Goal: Use online tool/utility: Utilize a website feature to perform a specific function

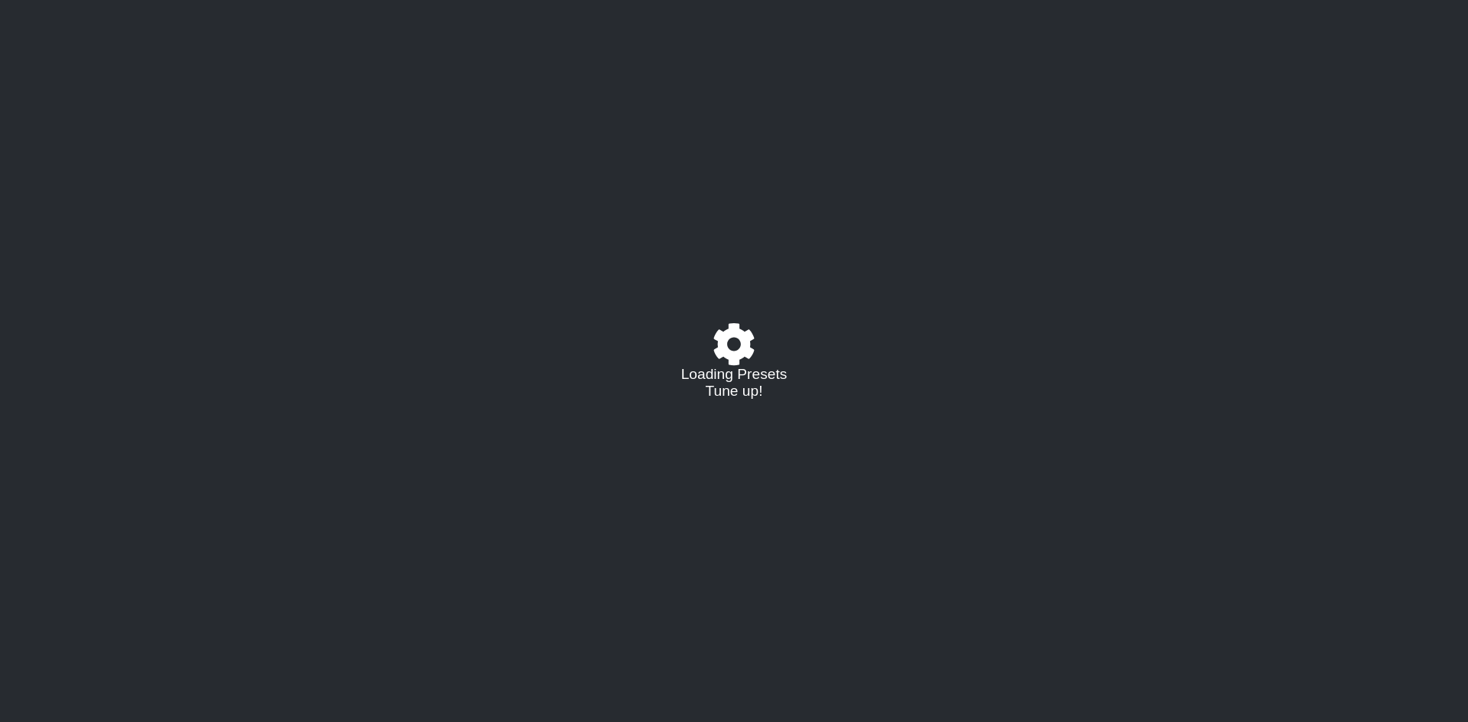
select select "/021348962322"
select select "A"
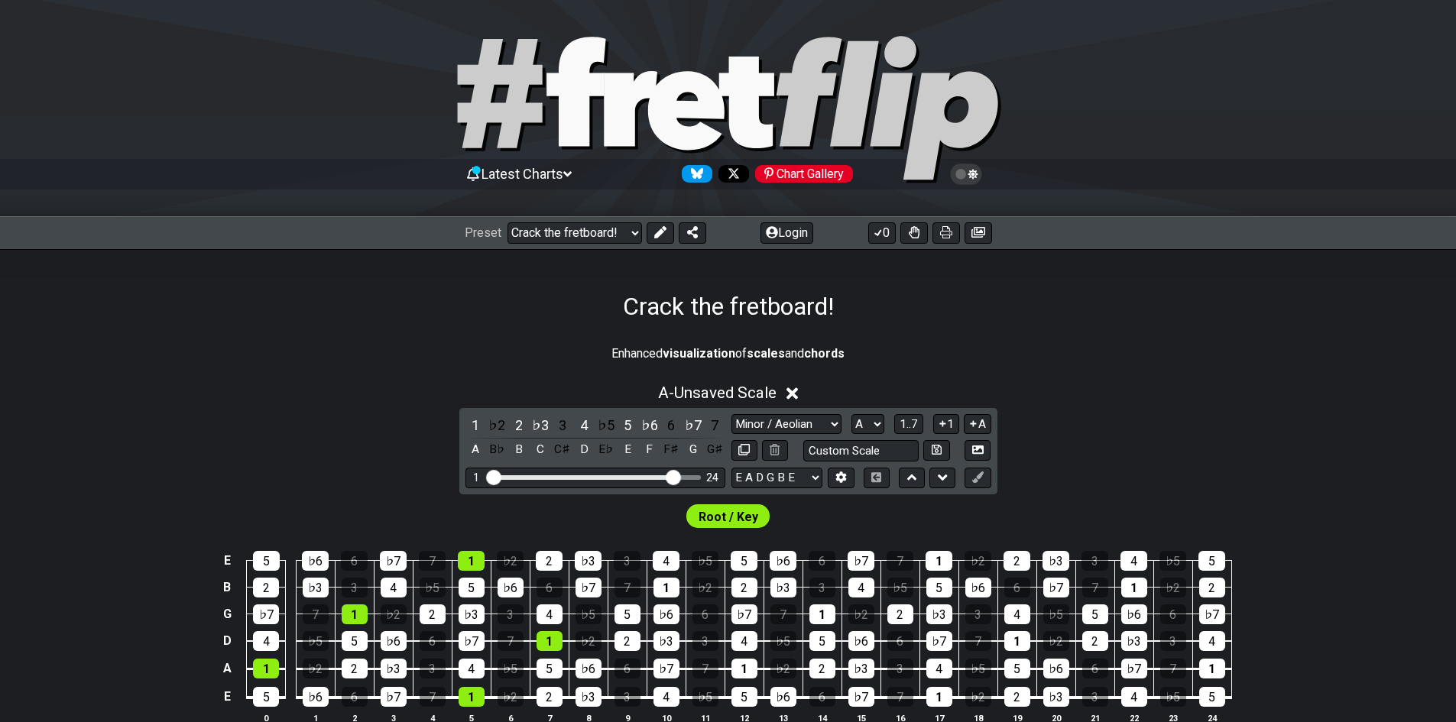
scroll to position [459, 0]
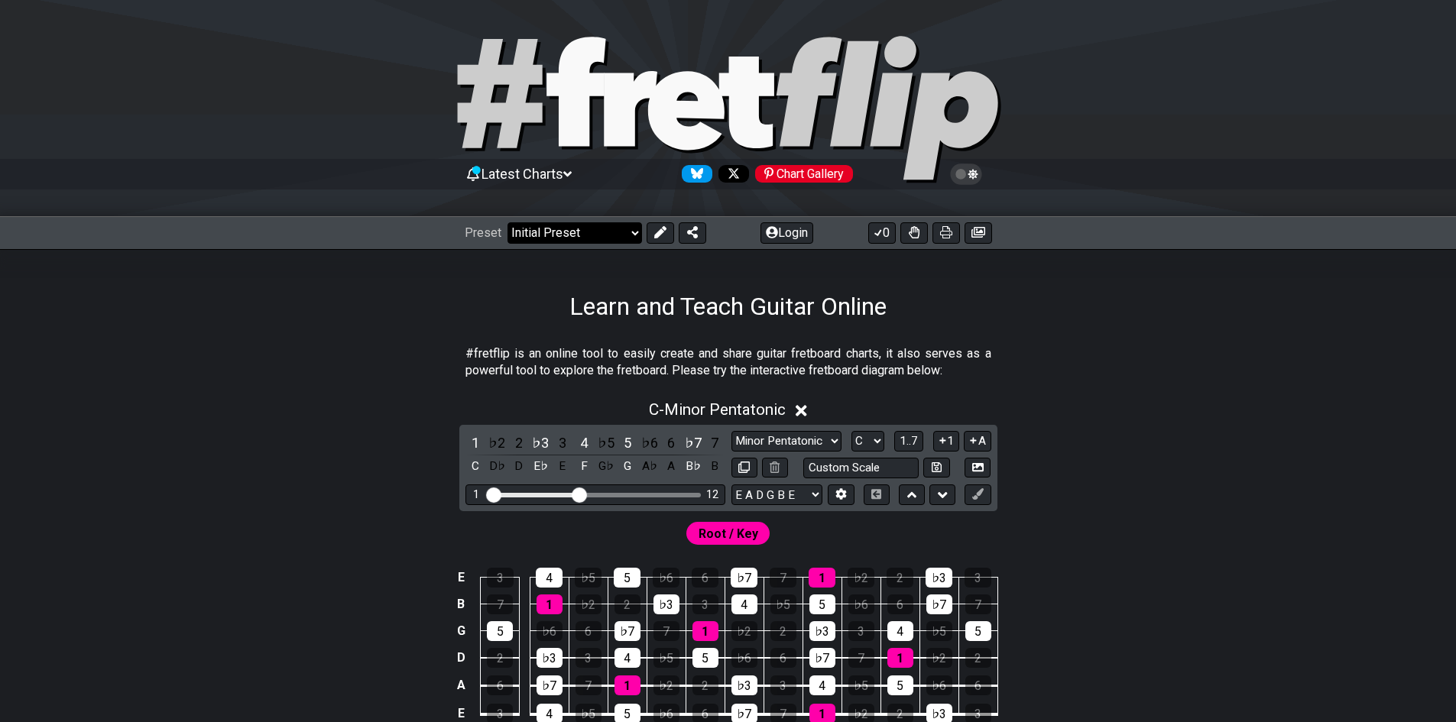
click at [582, 238] on select "Welcome to #fretflip! Initial Preset Custom Preset Minor Pentatonic Major Penta…" at bounding box center [575, 232] width 135 height 21
click at [589, 238] on select "Welcome to #fretflip! Initial Preset Custom Preset Minor Pentatonic Major Penta…" at bounding box center [575, 232] width 135 height 21
select select "/welcome"
click at [508, 222] on select "Welcome to #fretflip! Initial Preset Custom Preset Minor Pentatonic Major Penta…" at bounding box center [575, 232] width 135 height 21
click at [557, 243] on select "Welcome to #fretflip! Initial Preset Custom Preset Minor Pentatonic Major Penta…" at bounding box center [575, 232] width 135 height 21
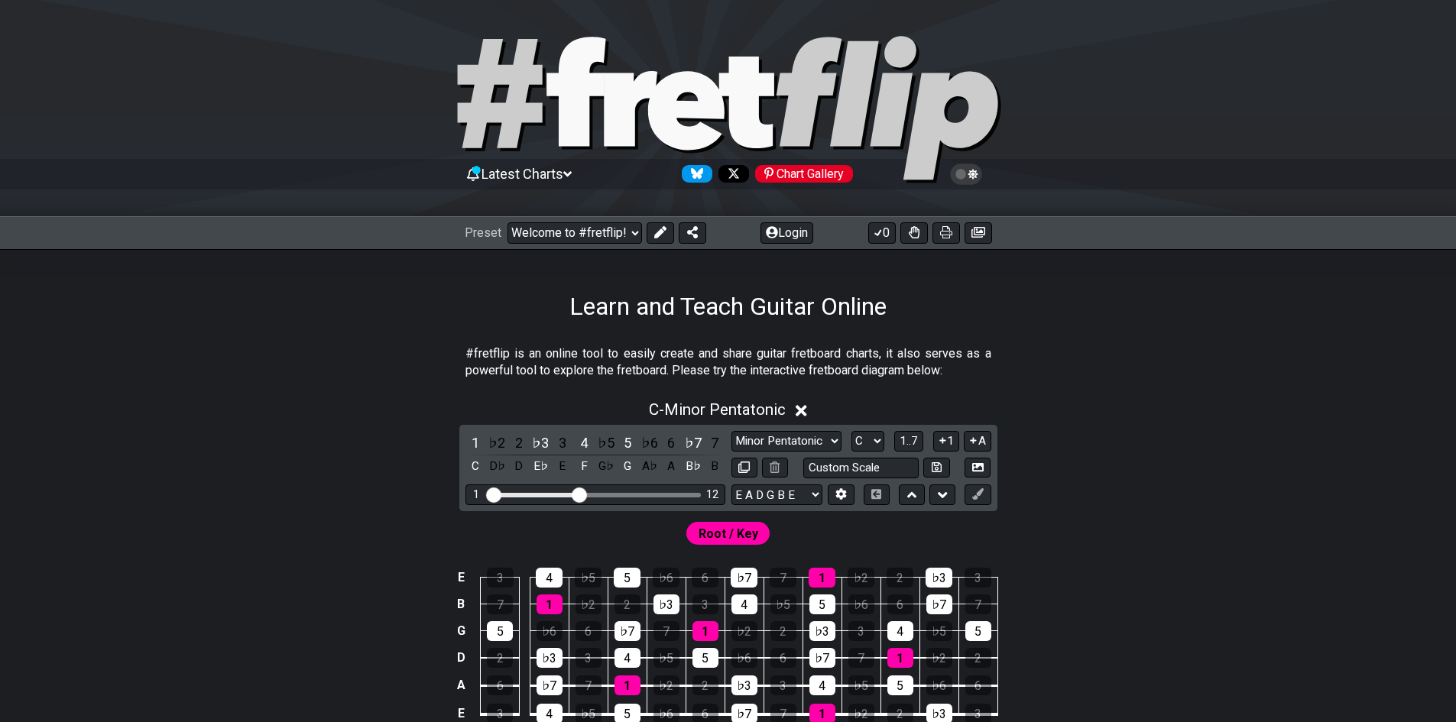
click at [936, 290] on div "Learn and Teach Guitar Online" at bounding box center [728, 285] width 1456 height 72
click at [539, 227] on select "Welcome to #fretflip! Initial Preset Custom Preset Minor Pentatonic Major Penta…" at bounding box center [575, 232] width 135 height 21
drag, startPoint x: 283, startPoint y: 354, endPoint x: 303, endPoint y: 388, distance: 39.1
click at [284, 353] on section "#fretflip is an online tool to easily create and share guitar fretboard charts,…" at bounding box center [728, 365] width 1192 height 53
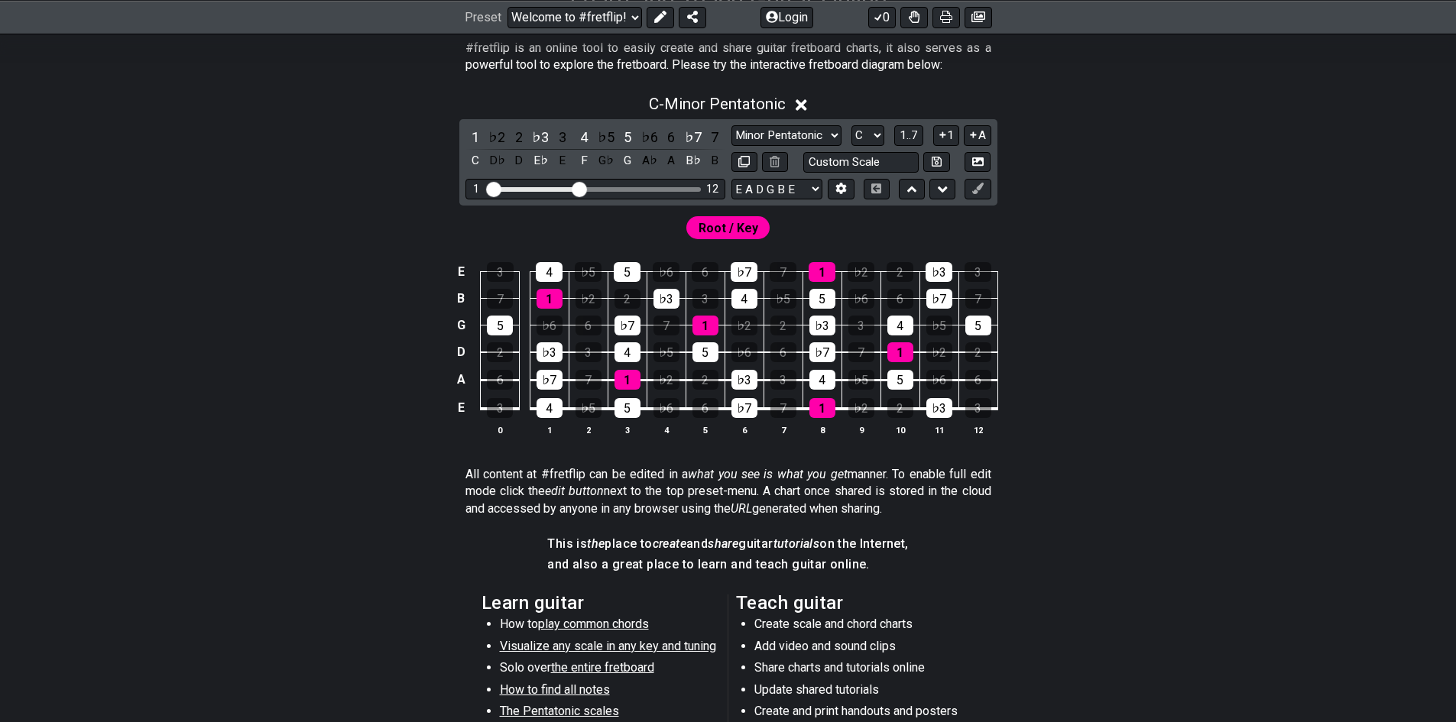
scroll to position [76, 0]
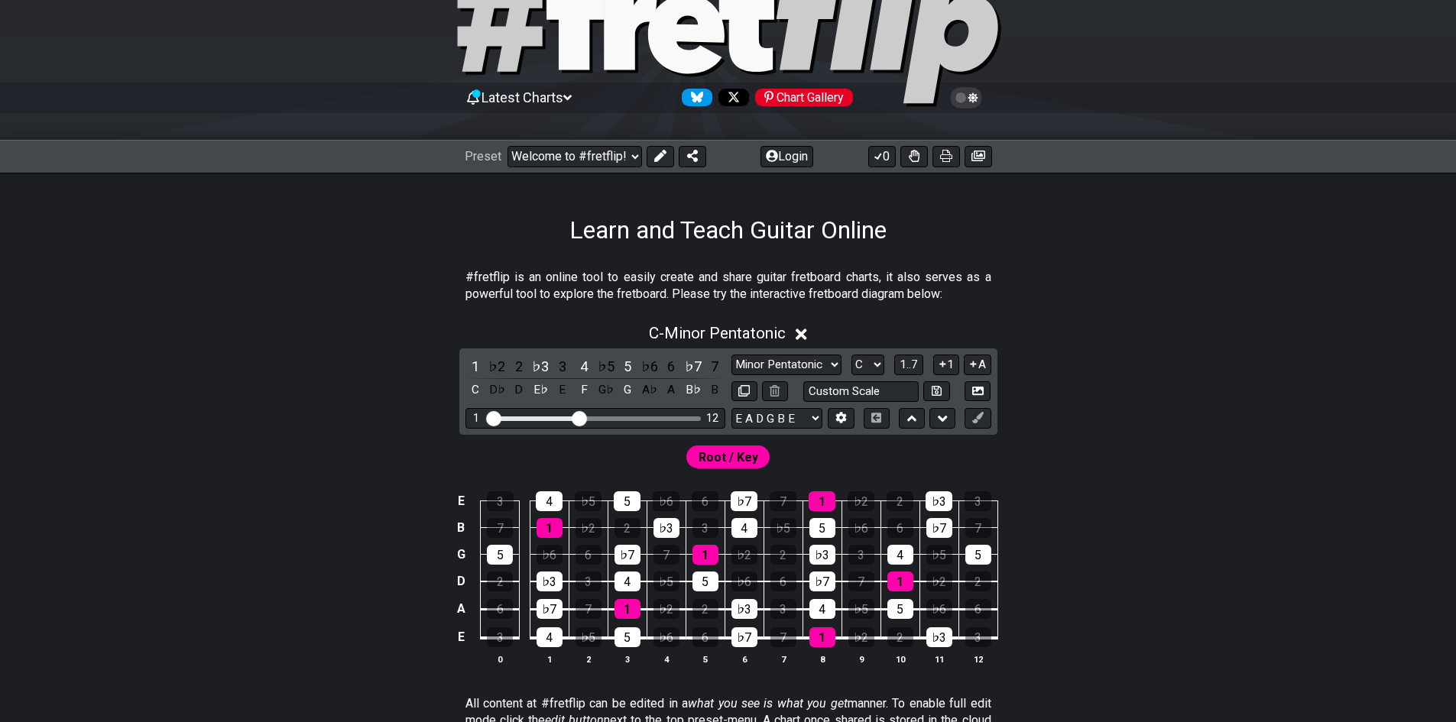
click at [816, 403] on div "1 ♭2 2 ♭3 3 4 ♭5 5 ♭6 6 ♭7 7 C D♭ D E♭ E F G♭ G A♭ A B♭ B Minor Pentatonic Clic…" at bounding box center [728, 392] width 538 height 86
click at [795, 412] on select "E A D G B E E A D G B E E A D G B E B E A D F♯ B A D G C E A D A D G B E E♭ A♭ …" at bounding box center [777, 418] width 91 height 21
click at [794, 413] on select "E A D G B E E A D G B E E A D G B E B E A D F♯ B A D G C E A D A D G B E E♭ A♭ …" at bounding box center [777, 418] width 91 height 21
click at [760, 361] on select "Minor Pentatonic Click to edit Minor Pentatonic Major Pentatonic Minor Blues Ma…" at bounding box center [787, 365] width 110 height 21
click at [732, 355] on select "Minor Pentatonic Click to edit Minor Pentatonic Major Pentatonic Minor Blues Ma…" at bounding box center [787, 365] width 110 height 21
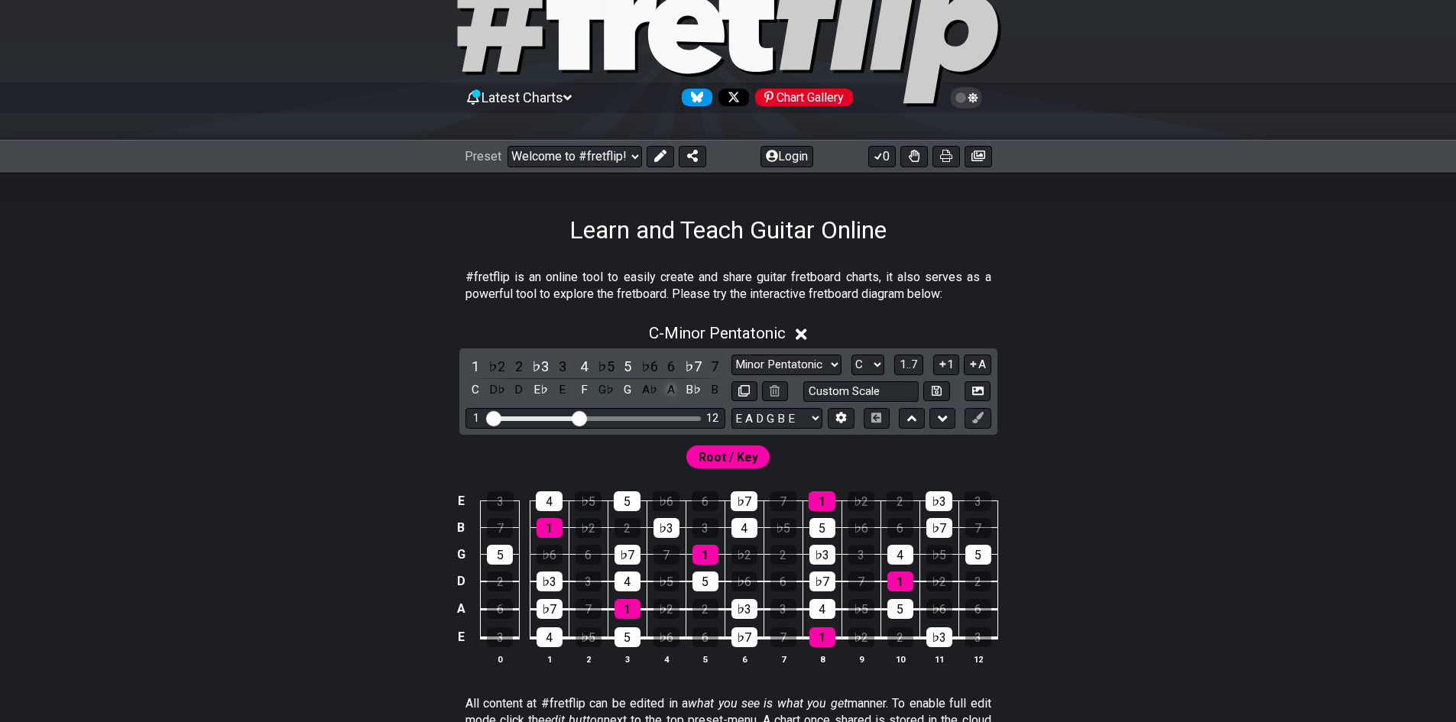
click at [667, 389] on div "A" at bounding box center [671, 390] width 20 height 21
click at [670, 388] on div "A" at bounding box center [671, 390] width 20 height 21
click at [796, 335] on icon at bounding box center [792, 334] width 11 height 11
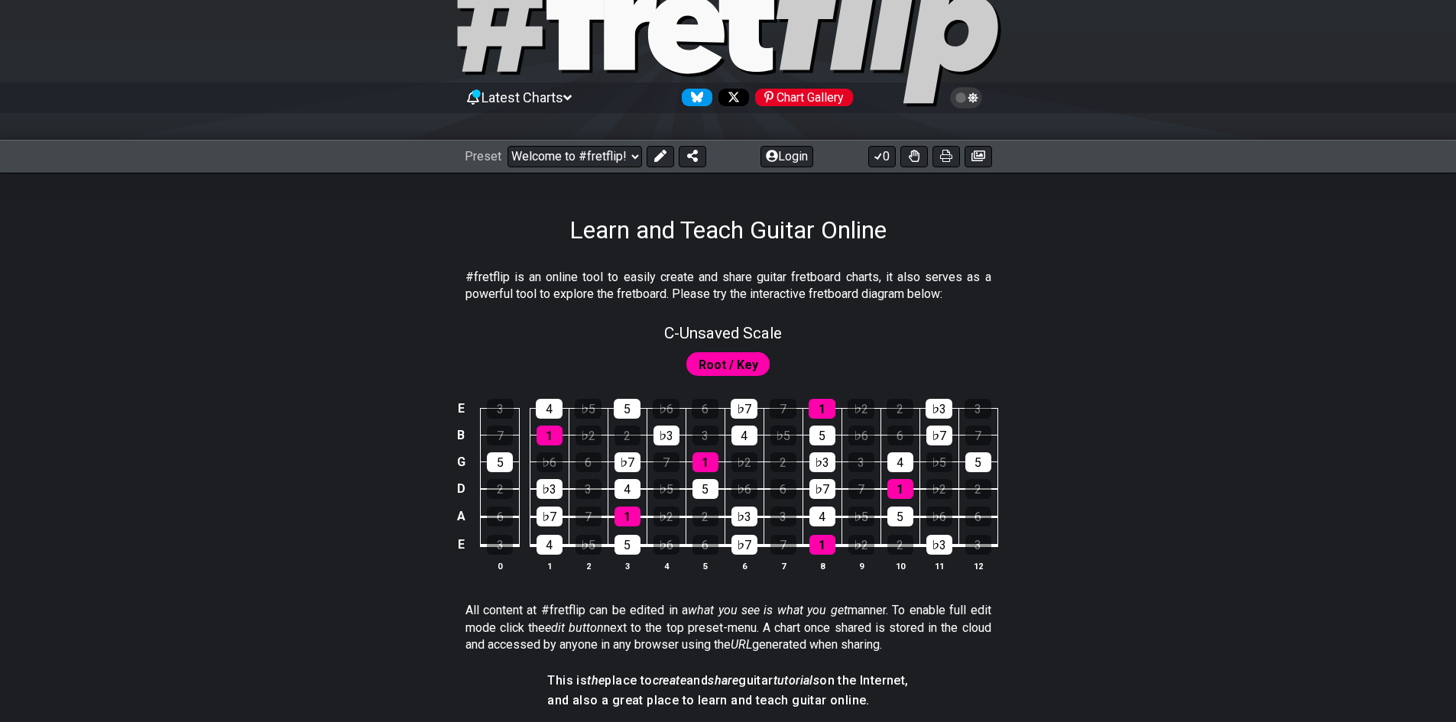
click at [719, 356] on span "Root / Key" at bounding box center [729, 365] width 60 height 22
click at [727, 329] on span "C - Unsaved Scale" at bounding box center [723, 333] width 118 height 18
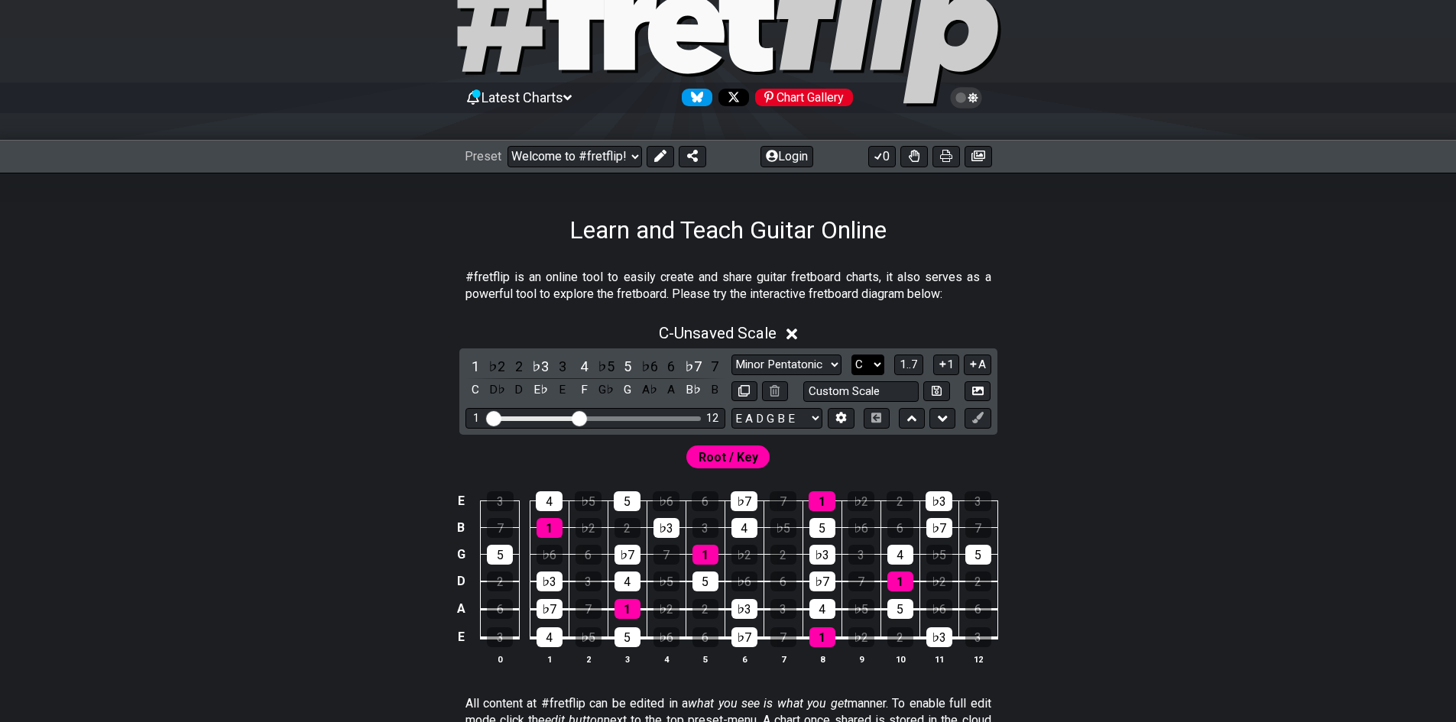
click at [862, 369] on select "A♭ A A♯ B♭ B C C♯ D♭ D D♯ E♭ E F F♯ G♭ G G♯" at bounding box center [868, 365] width 33 height 21
click at [865, 365] on select "A♭ A A♯ B♭ B C C♯ D♭ D D♯ E♭ E F F♯ G♭ G G♯" at bounding box center [868, 365] width 33 height 21
click at [852, 355] on select "A♭ A A♯ B♭ B C C♯ D♭ D D♯ E♭ E F F♯ G♭ G G♯" at bounding box center [868, 365] width 33 height 21
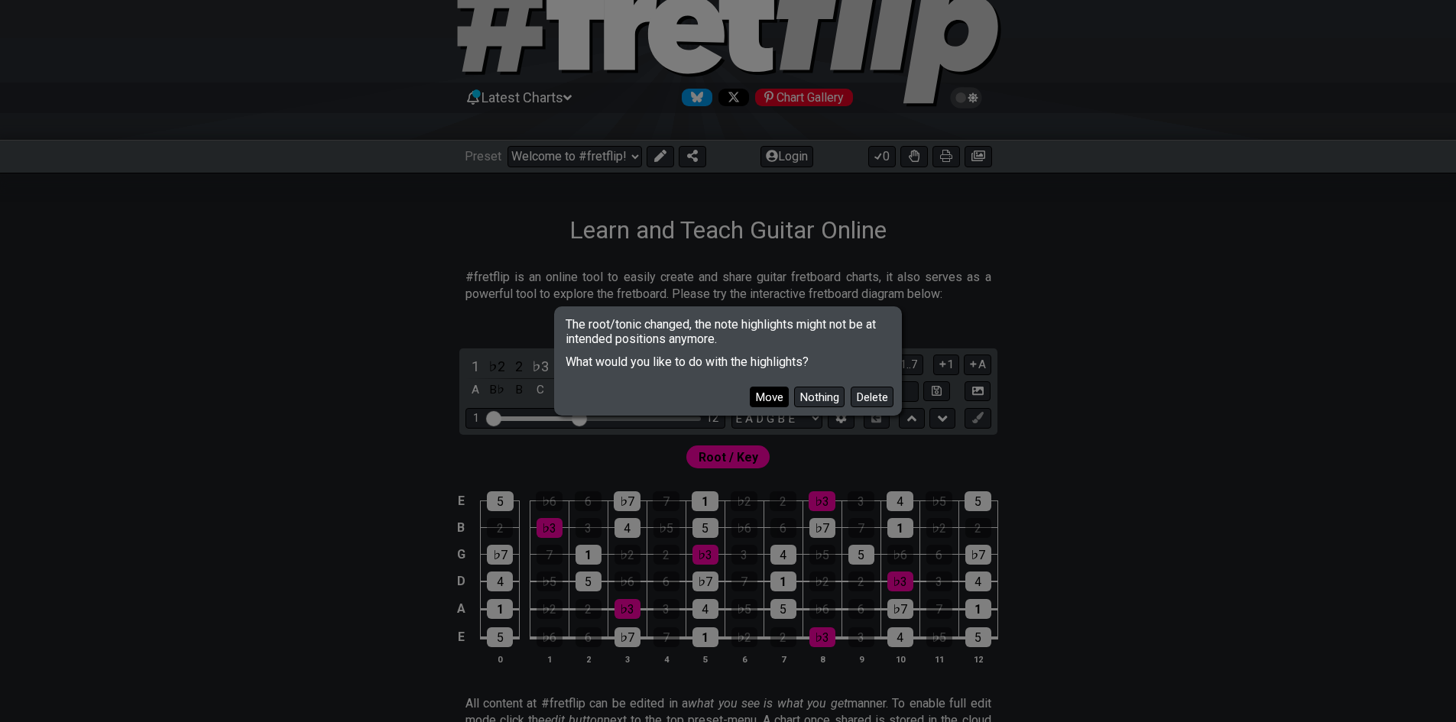
click at [783, 401] on button "Move" at bounding box center [769, 397] width 39 height 21
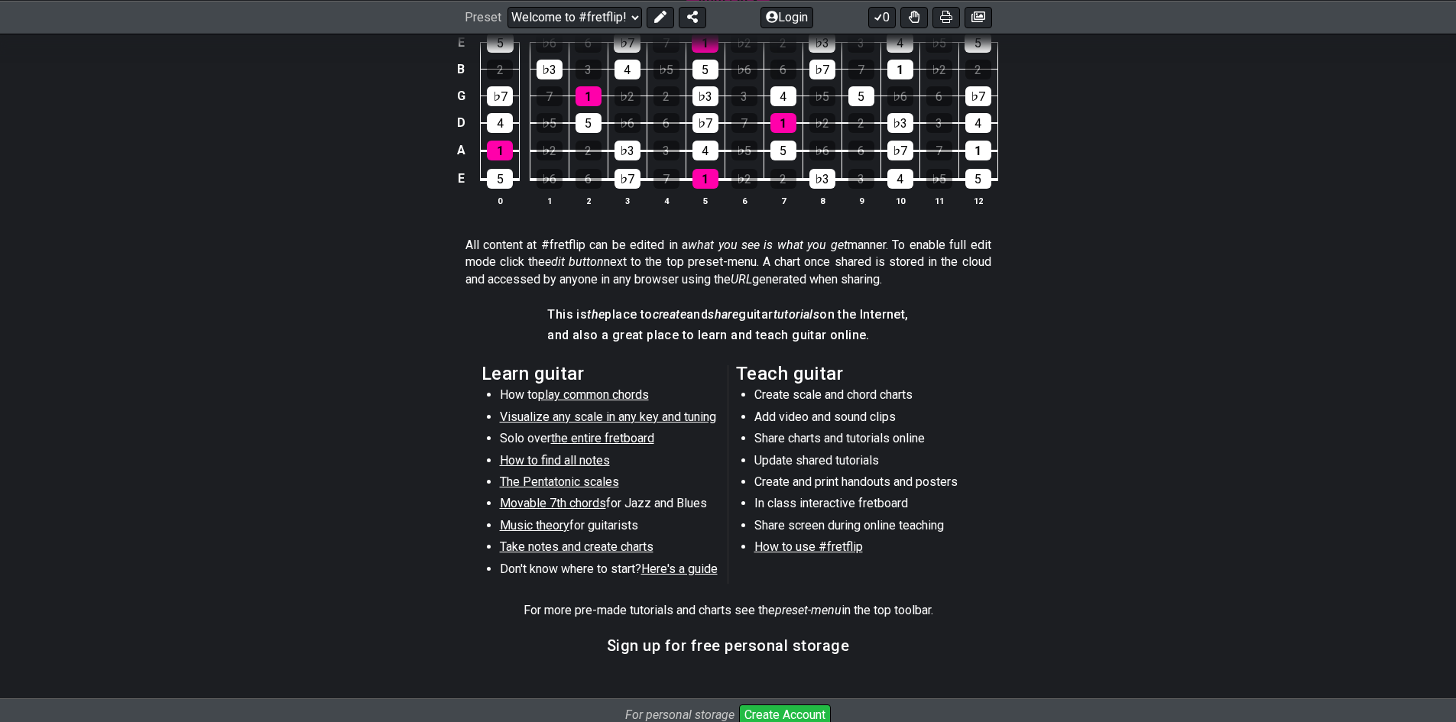
scroll to position [664, 0]
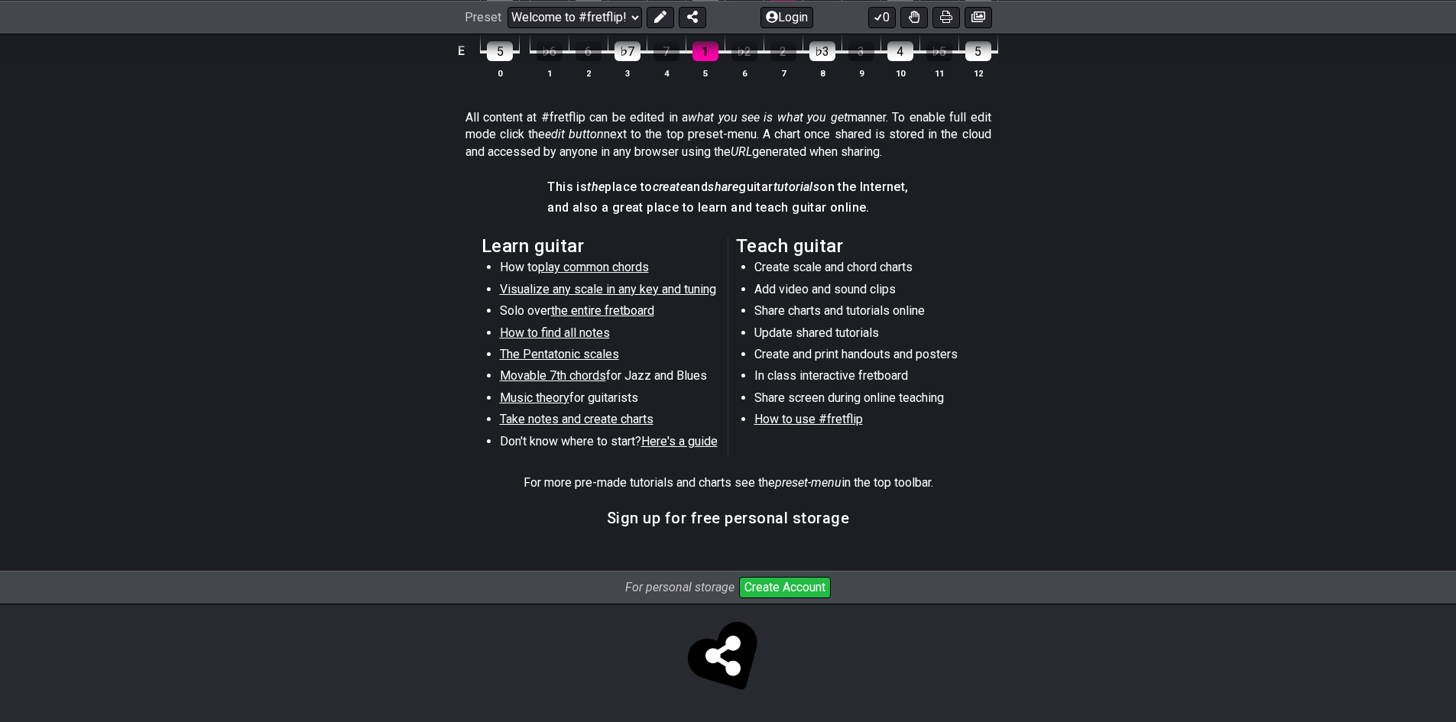
click at [564, 289] on span "Visualize any scale in any key and tuning" at bounding box center [608, 289] width 216 height 15
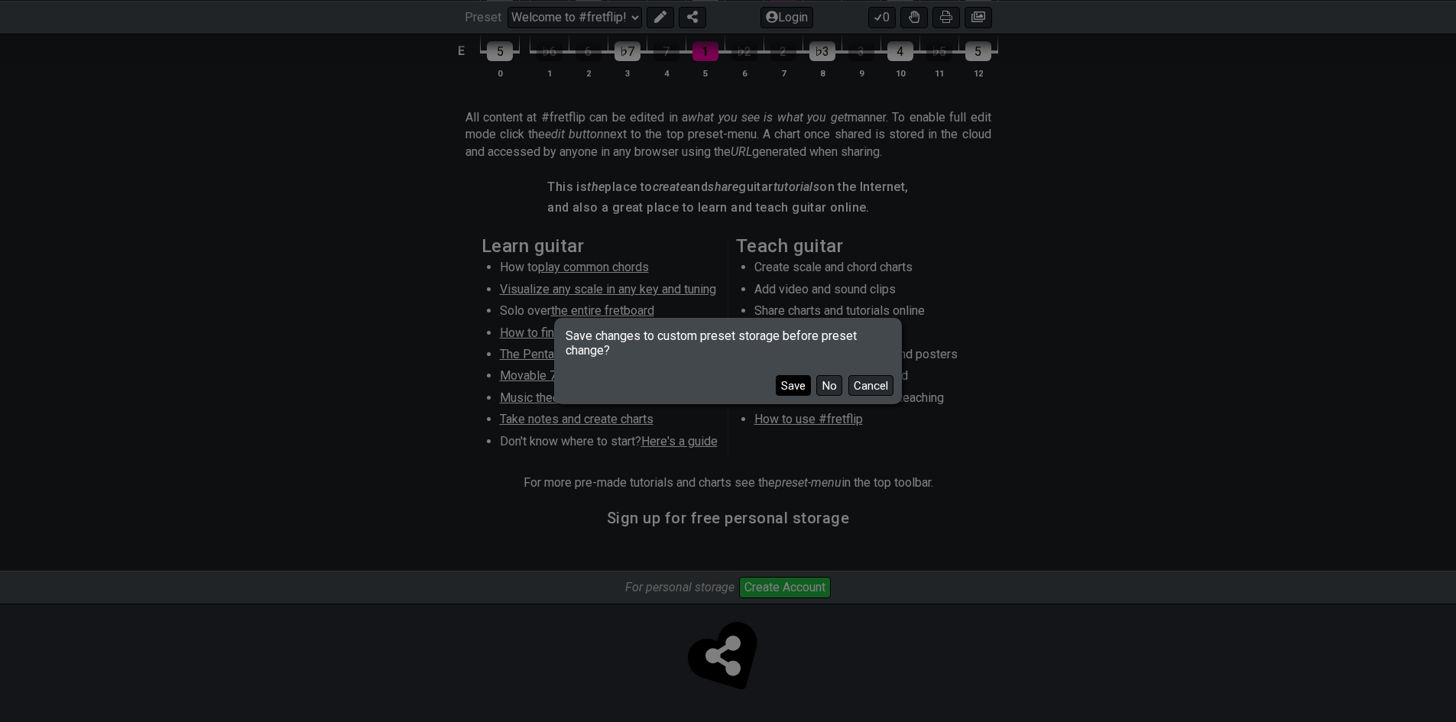
click at [800, 388] on button "Save" at bounding box center [793, 385] width 35 height 21
select select "C"
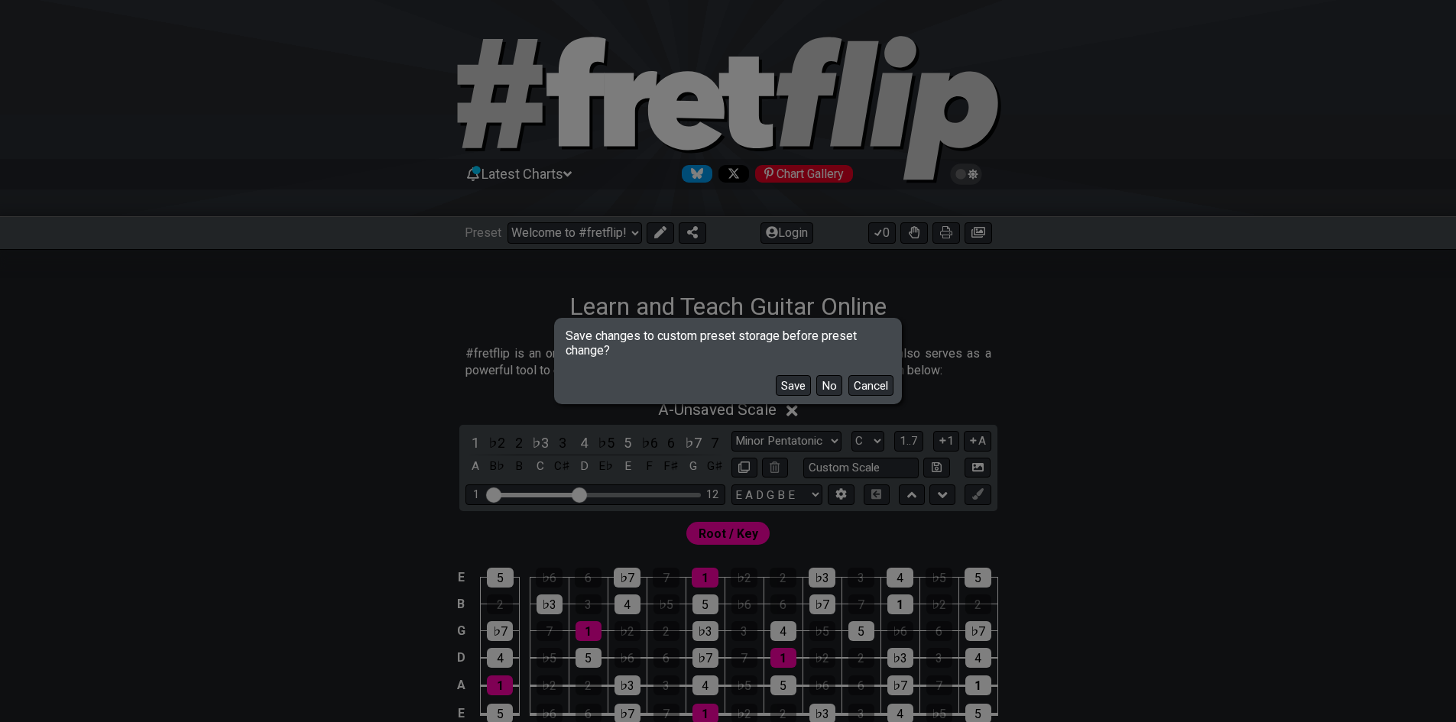
select select "/guitar-scales"
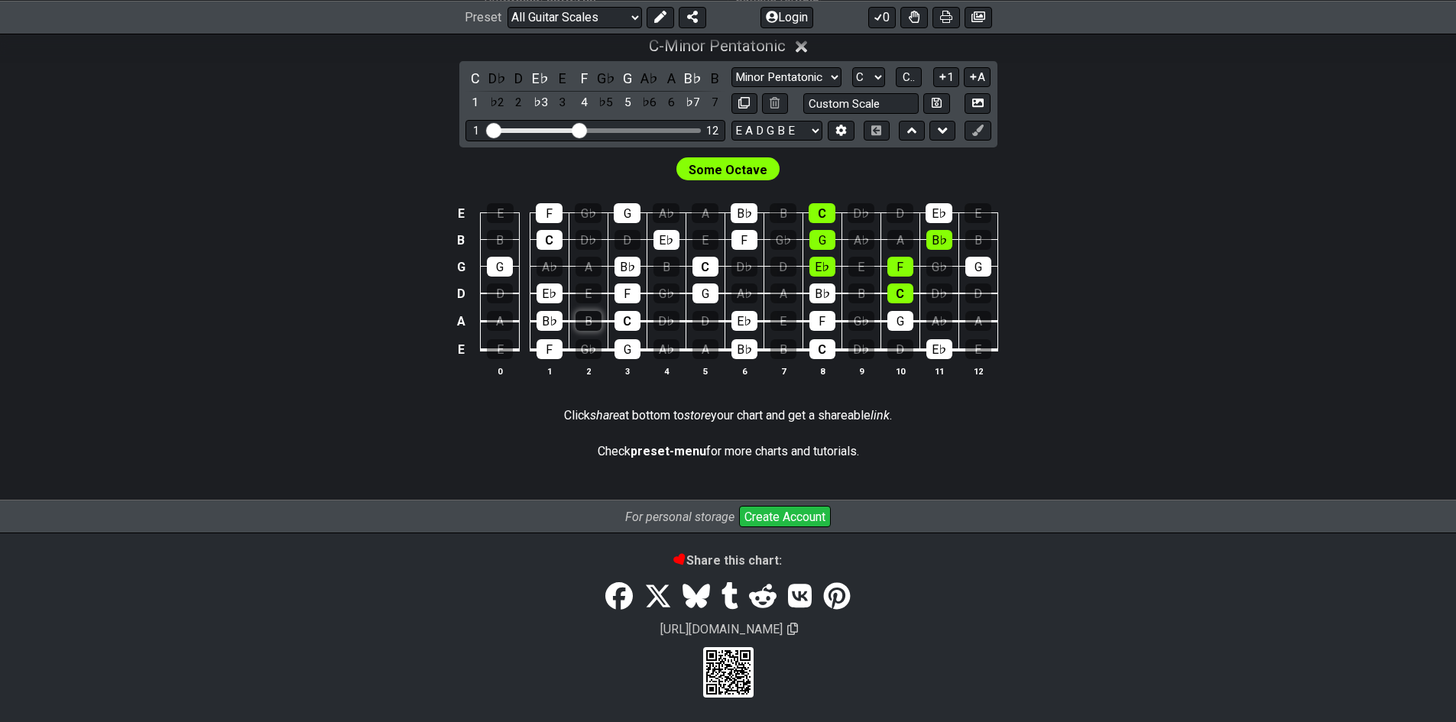
scroll to position [138, 0]
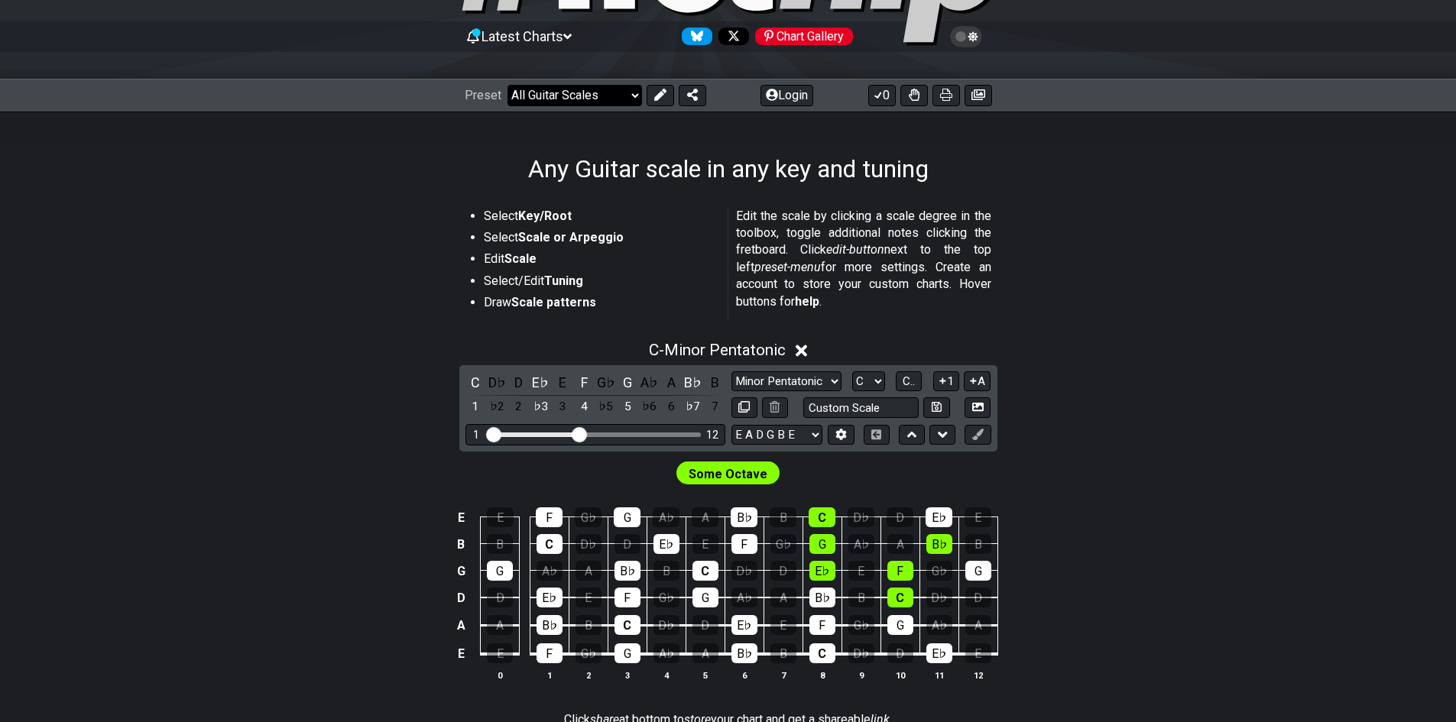
click at [576, 96] on select "Welcome to #fretflip! Initial Preset Learn and Teach Guitar Online Minor Pentat…" at bounding box center [575, 95] width 135 height 21
drag, startPoint x: 580, startPoint y: 105, endPoint x: 579, endPoint y: 98, distance: 7.7
click at [580, 104] on select "Welcome to #fretflip! Initial Preset Learn and Teach Guitar Online Minor Pentat…" at bounding box center [575, 95] width 135 height 21
click at [927, 150] on div "Any Guitar scale in any key and tuning" at bounding box center [728, 148] width 1456 height 72
click at [933, 96] on button at bounding box center [947, 95] width 28 height 21
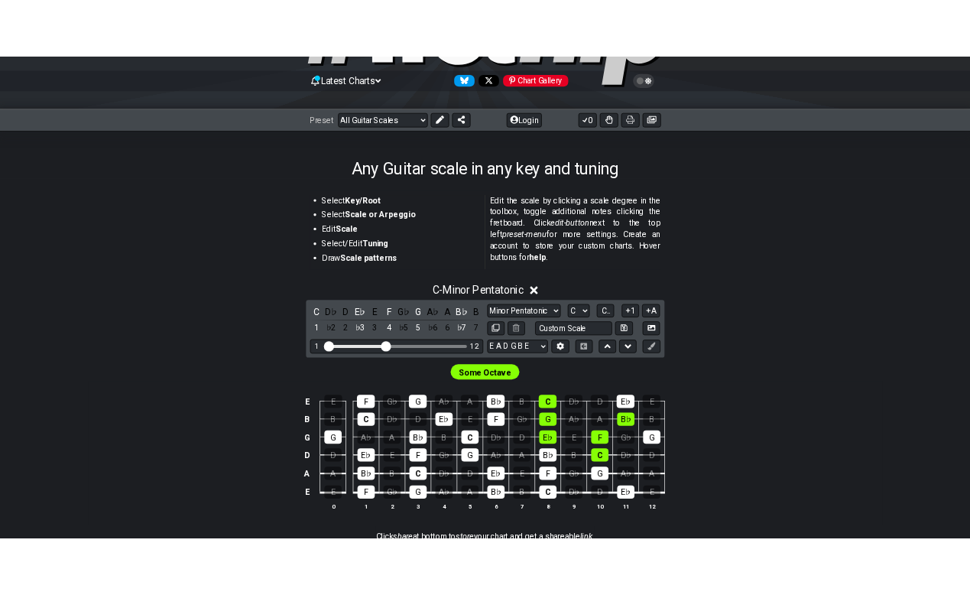
scroll to position [0, 0]
